Goal: Task Accomplishment & Management: Complete application form

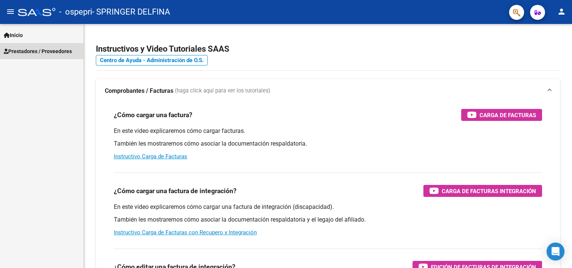
click at [60, 52] on span "Prestadores / Proveedores" at bounding box center [38, 51] width 68 height 8
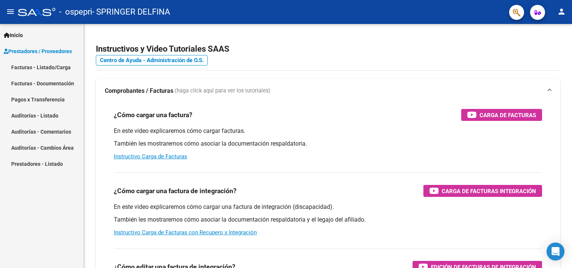
click at [66, 63] on link "Facturas - Listado/Carga" at bounding box center [42, 67] width 84 height 16
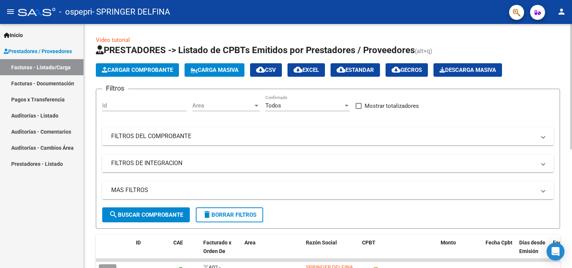
click at [159, 70] on span "Cargar Comprobante" at bounding box center [137, 70] width 71 height 7
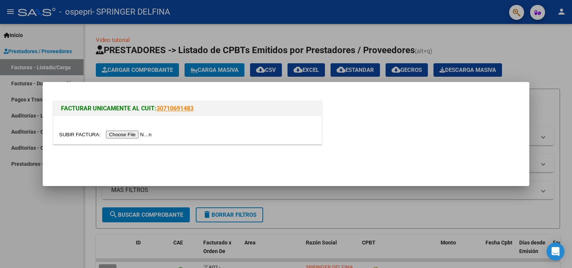
click at [134, 133] on input "file" at bounding box center [106, 135] width 95 height 8
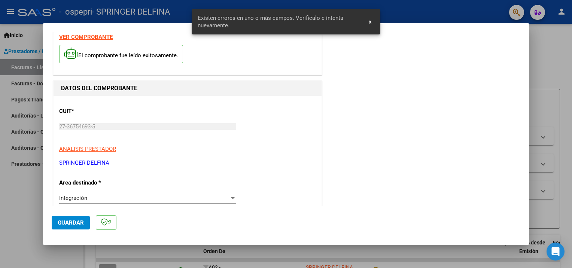
scroll to position [159, 0]
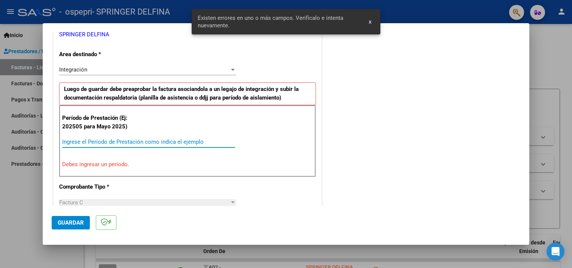
click at [108, 141] on input "Ingrese el Período de Prestación como indica el ejemplo" at bounding box center [148, 142] width 173 height 7
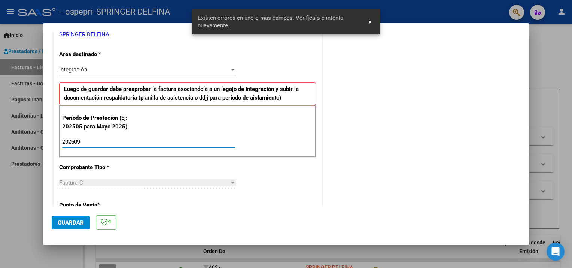
type input "202509"
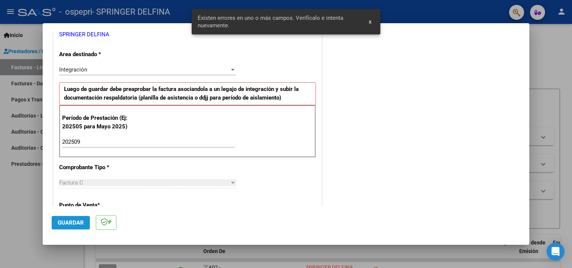
click at [73, 223] on span "Guardar" at bounding box center [71, 223] width 26 height 7
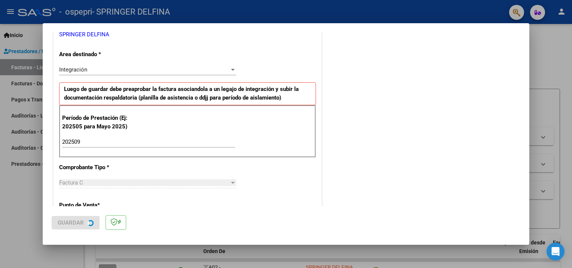
scroll to position [0, 0]
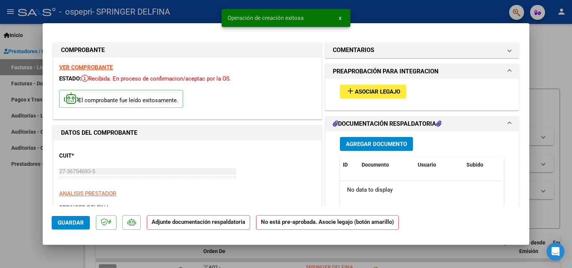
click at [376, 96] on button "add Asociar Legajo" at bounding box center [373, 92] width 66 height 14
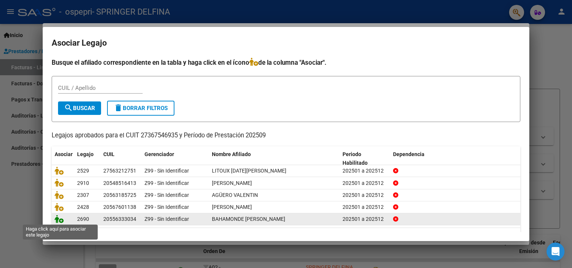
click at [58, 218] on icon at bounding box center [59, 219] width 9 height 8
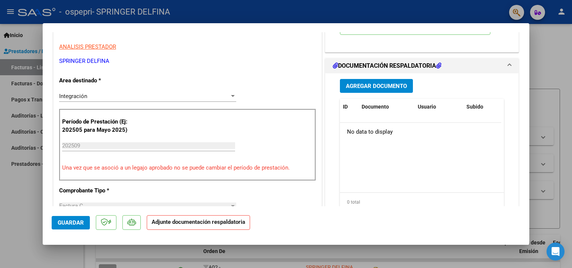
scroll to position [151, 0]
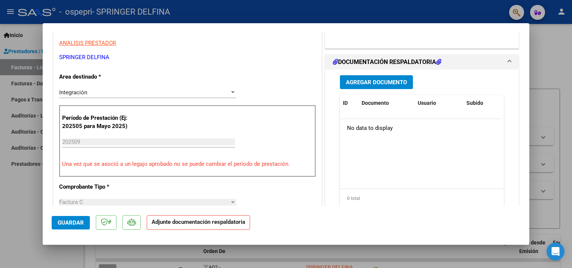
click at [388, 87] on button "Agregar Documento" at bounding box center [376, 82] width 73 height 14
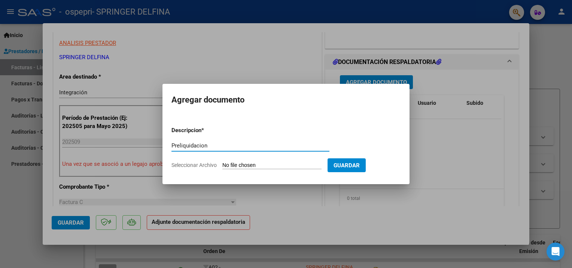
type input "Preliquidacion"
click at [205, 164] on span "Seleccionar Archivo" at bounding box center [194, 165] width 45 height 6
click at [223, 164] on input "Seleccionar Archivo" at bounding box center [272, 165] width 99 height 7
type input "C:\fakepath\Asistencia Nehemi [DATE].pdf"
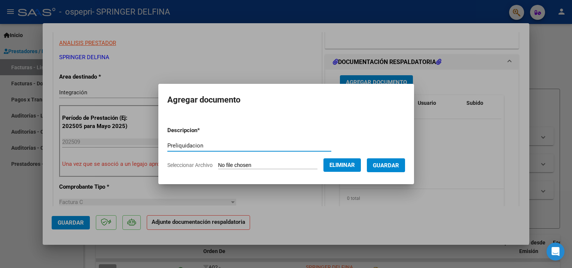
drag, startPoint x: 217, startPoint y: 146, endPoint x: 46, endPoint y: 122, distance: 173.2
click at [46, 122] on div "COMPROBANTE VER COMPROBANTE ESTADO: Recibida. En proceso de confirmacion/acepta…" at bounding box center [286, 134] width 572 height 268
type input "asistencia"
click at [382, 166] on span "Guardar" at bounding box center [386, 165] width 26 height 7
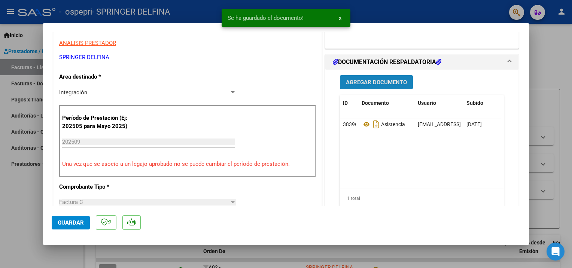
click at [373, 84] on span "Agregar Documento" at bounding box center [376, 82] width 61 height 7
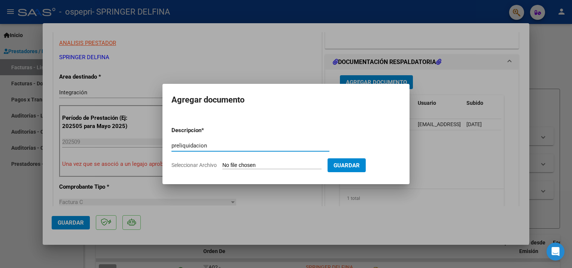
type input "preliquidacion"
click at [205, 166] on span "Seleccionar Archivo" at bounding box center [194, 165] width 45 height 6
click at [223, 166] on input "Seleccionar Archivo" at bounding box center [272, 165] width 99 height 7
type input "C:\fakepath\PRELIQUIDACION SPRINGER [DATE].pdf"
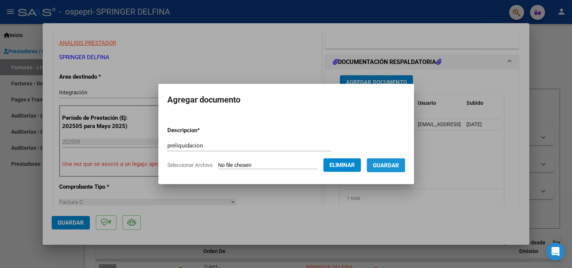
click at [391, 164] on span "Guardar" at bounding box center [386, 165] width 26 height 7
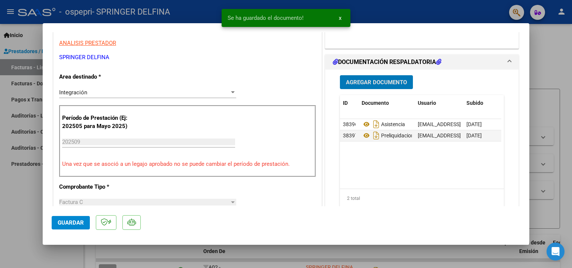
click at [77, 222] on span "Guardar" at bounding box center [71, 223] width 26 height 7
click at [406, 256] on div at bounding box center [286, 134] width 572 height 268
type input "$ 0,00"
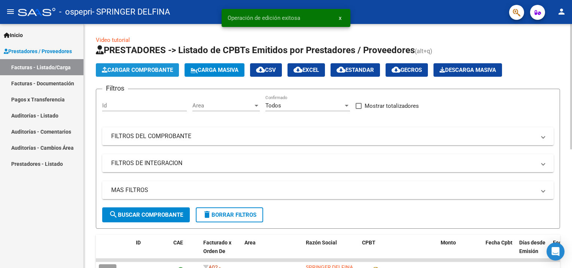
click at [167, 67] on span "Cargar Comprobante" at bounding box center [137, 70] width 71 height 7
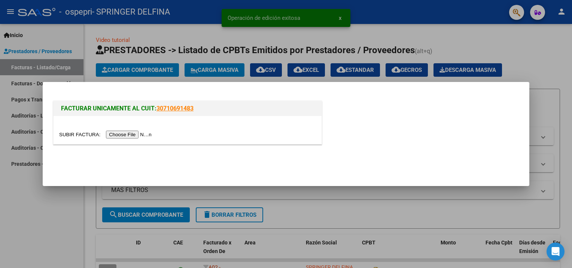
click at [124, 133] on input "file" at bounding box center [106, 135] width 95 height 8
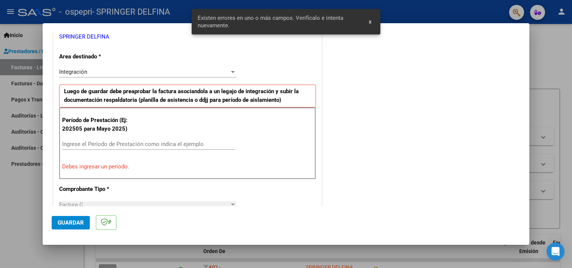
scroll to position [159, 0]
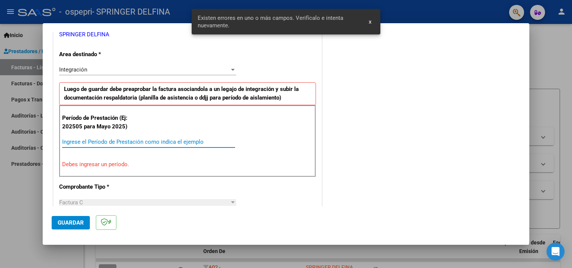
click at [124, 142] on input "Ingrese el Período de Prestación como indica el ejemplo" at bounding box center [148, 142] width 173 height 7
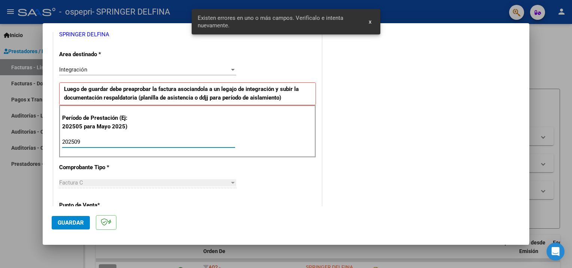
type input "202509"
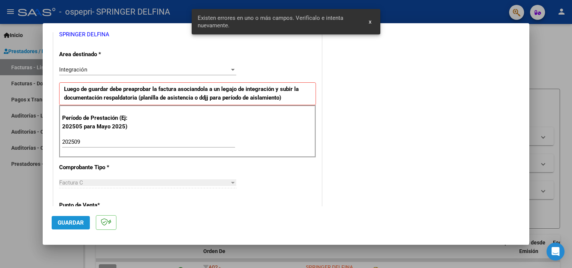
click at [69, 227] on button "Guardar" at bounding box center [71, 222] width 38 height 13
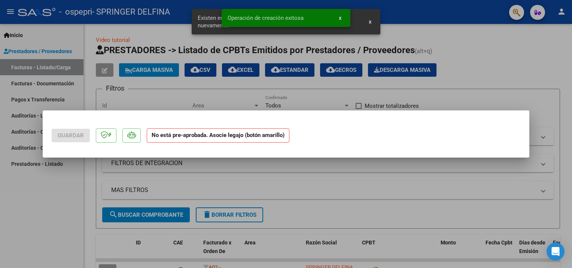
scroll to position [0, 0]
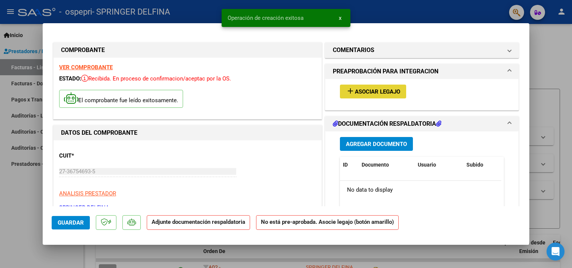
click at [380, 91] on span "Asociar Legajo" at bounding box center [377, 91] width 45 height 7
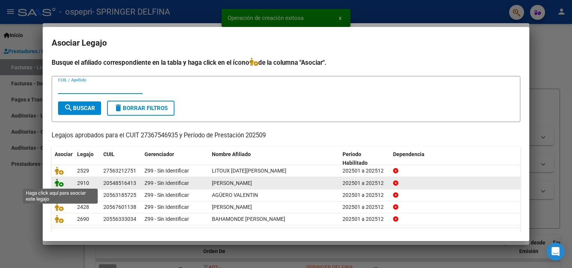
click at [55, 182] on icon at bounding box center [59, 183] width 9 height 8
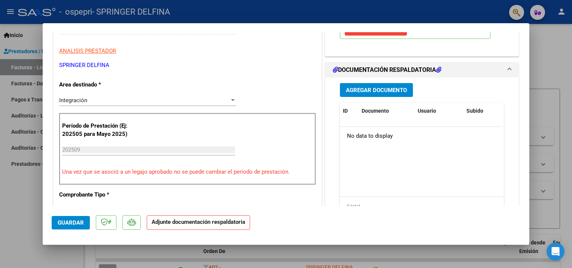
scroll to position [148, 0]
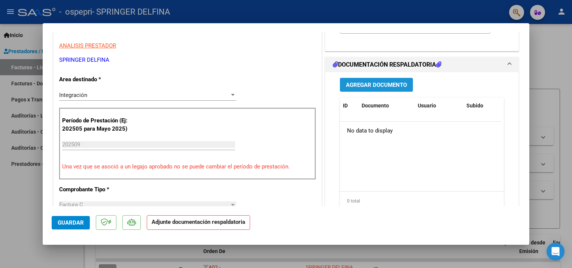
click at [396, 88] on span "Agregar Documento" at bounding box center [376, 85] width 61 height 7
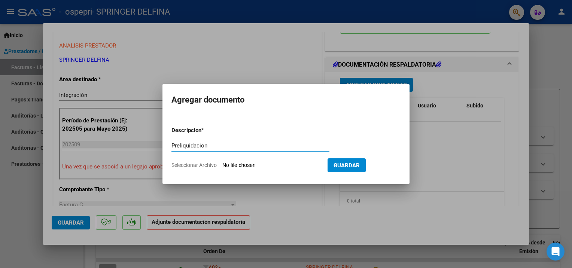
type input "Preliquidacion"
click at [251, 166] on input "Seleccionar Archivo" at bounding box center [272, 165] width 99 height 7
type input "C:\fakepath\PRELIQUIDACION SPRINGER [DATE].pdf"
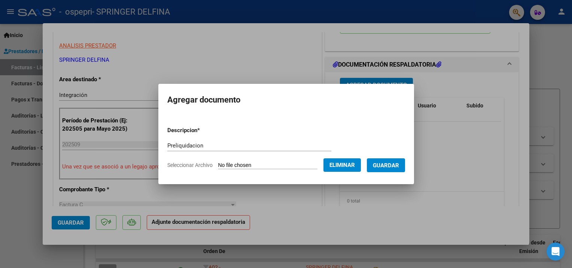
click at [382, 162] on span "Guardar" at bounding box center [386, 165] width 26 height 7
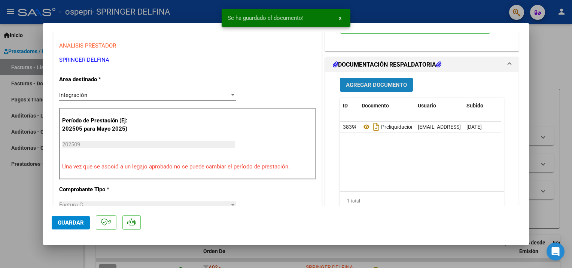
click at [378, 88] on span "Agregar Documento" at bounding box center [376, 85] width 61 height 7
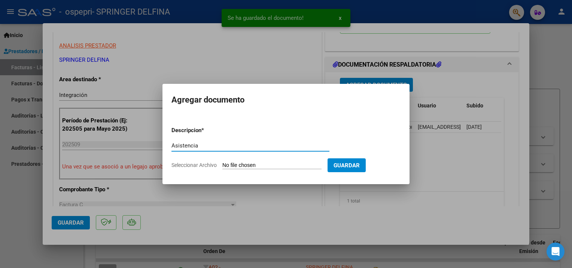
type input "Asistencia"
click at [205, 167] on span "Seleccionar Archivo" at bounding box center [194, 165] width 45 height 6
click at [223, 167] on input "Seleccionar Archivo" at bounding box center [272, 165] width 99 height 7
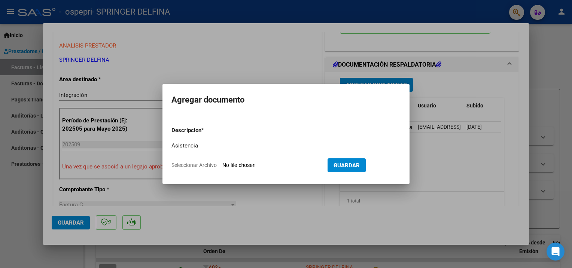
type input "C:\fakepath\Asistencia Bauti [DATE].pdf"
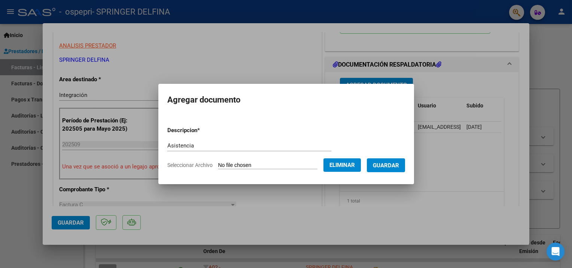
click at [391, 171] on button "Guardar" at bounding box center [386, 165] width 38 height 14
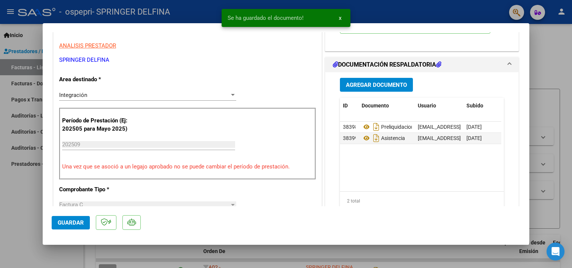
click at [391, 171] on datatable-body "38398 Preliquidacion [EMAIL_ADDRESS][DOMAIN_NAME] - [PERSON_NAME] [DATE] 38399 …" at bounding box center [420, 157] width 161 height 70
click at [70, 223] on span "Guardar" at bounding box center [71, 223] width 26 height 7
click at [568, 57] on div at bounding box center [286, 134] width 572 height 268
type input "$ 0,00"
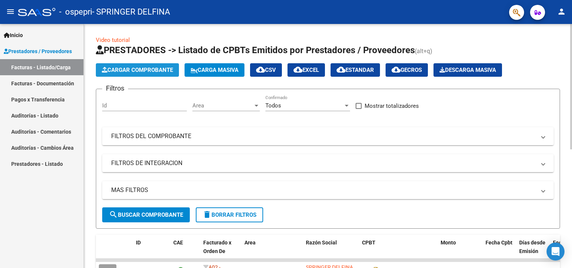
click at [146, 68] on span "Cargar Comprobante" at bounding box center [137, 70] width 71 height 7
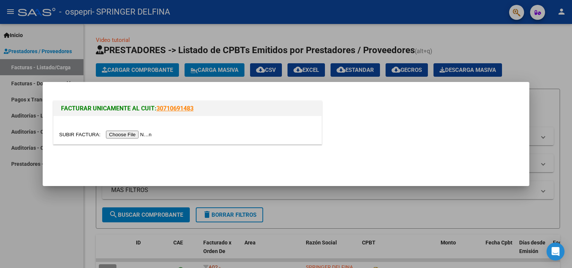
click at [122, 136] on input "file" at bounding box center [106, 135] width 95 height 8
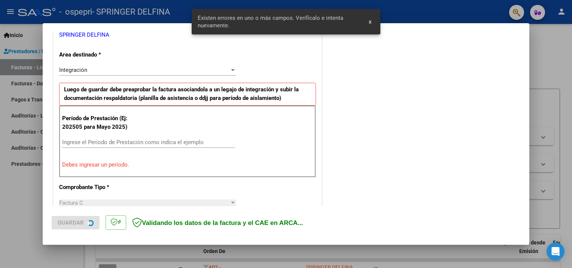
scroll to position [159, 0]
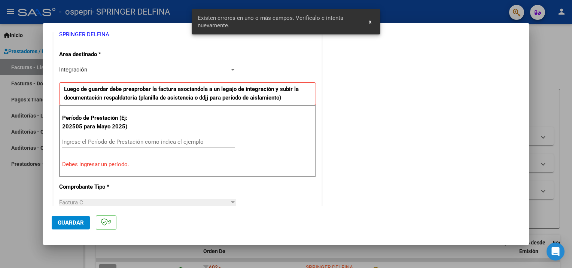
click at [99, 145] on div "Ingrese el Período de Prestación como indica el ejemplo" at bounding box center [148, 141] width 173 height 11
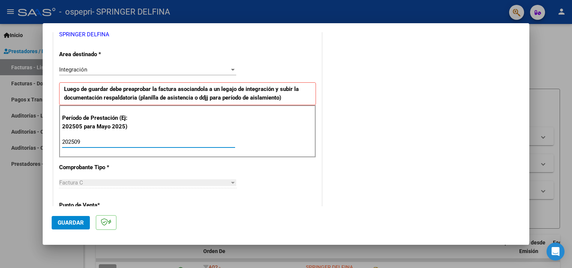
type input "202509"
click at [66, 224] on span "Guardar" at bounding box center [71, 223] width 26 height 7
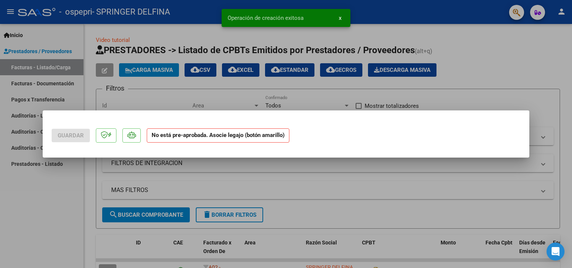
scroll to position [0, 0]
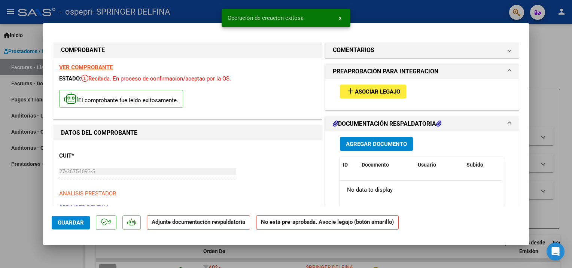
click at [384, 86] on button "add Asociar Legajo" at bounding box center [373, 92] width 66 height 14
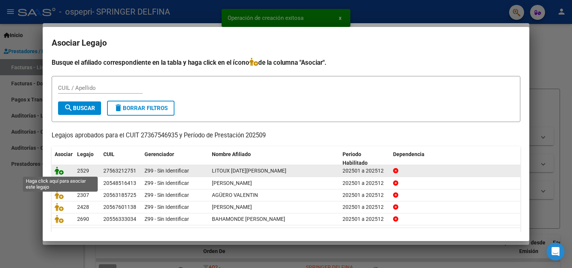
click at [57, 172] on icon at bounding box center [59, 171] width 9 height 8
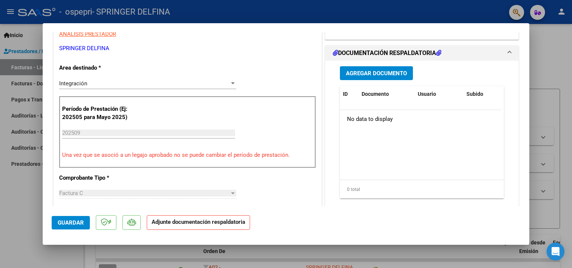
scroll to position [165, 0]
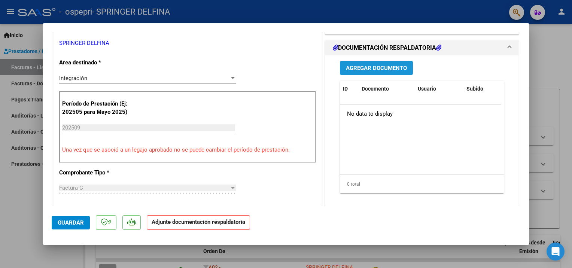
click at [387, 70] on span "Agregar Documento" at bounding box center [376, 68] width 61 height 7
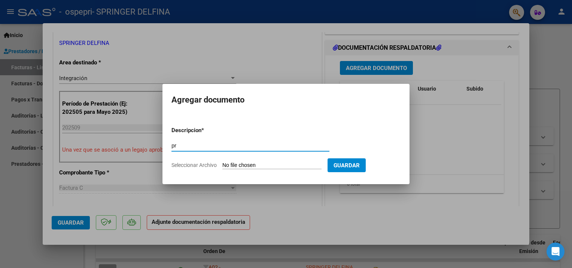
type input "p"
type input "Preliquidacion"
click at [208, 167] on span "Seleccionar Archivo" at bounding box center [194, 165] width 45 height 6
click at [223, 167] on input "Seleccionar Archivo" at bounding box center [272, 165] width 99 height 7
type input "C:\fakepath\PRELIQUIDACION SPRINGER [DATE].pdf"
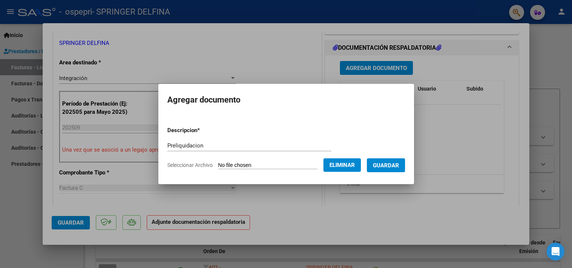
click at [378, 164] on span "Guardar" at bounding box center [386, 165] width 26 height 7
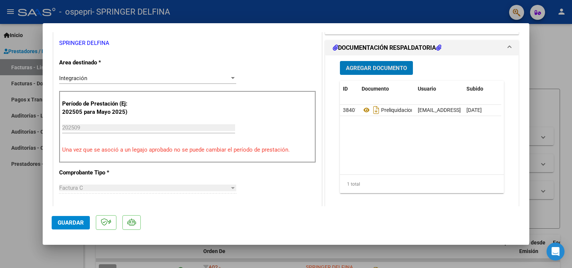
click at [382, 69] on span "Agregar Documento" at bounding box center [376, 68] width 61 height 7
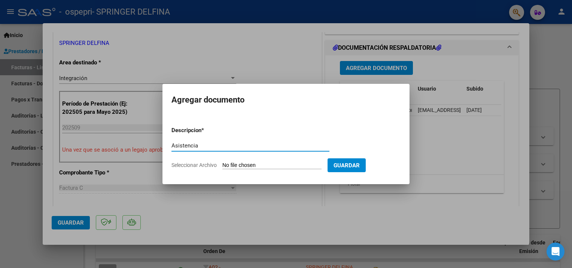
type input "Asistencia"
click at [214, 166] on span "Seleccionar Archivo" at bounding box center [194, 165] width 45 height 6
click at [223, 166] on input "Seleccionar Archivo" at bounding box center [272, 165] width 99 height 7
type input "C:\fakepath\Asistencia Lu [DATE].pdf"
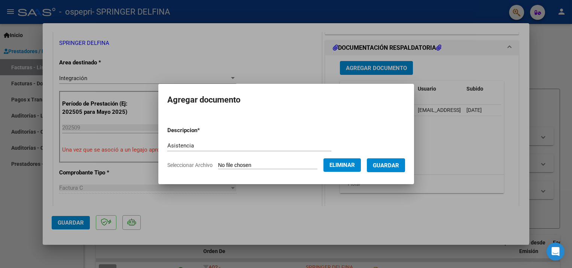
click at [384, 168] on span "Guardar" at bounding box center [386, 165] width 26 height 7
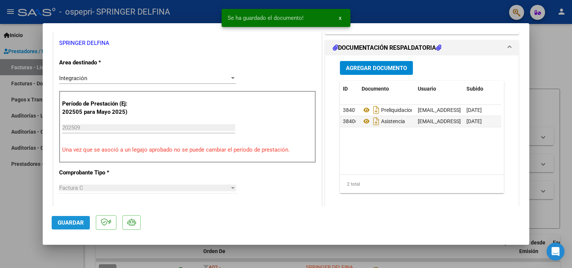
click at [76, 224] on span "Guardar" at bounding box center [71, 223] width 26 height 7
click at [549, 49] on div at bounding box center [286, 134] width 572 height 268
type input "$ 0,00"
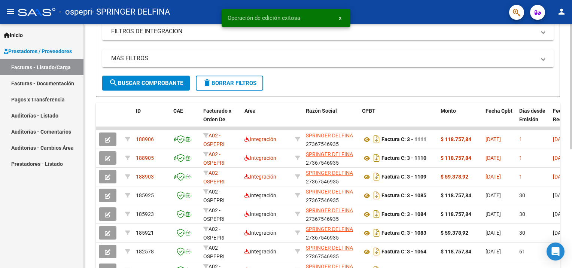
scroll to position [133, 0]
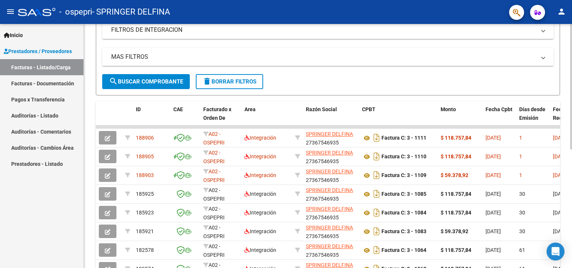
click at [572, 205] on html "menu - ospepri - SPRINGER DELFINA person Inicio Instructivos Contacto OS Presta…" at bounding box center [286, 134] width 572 height 268
